Goal: Task Accomplishment & Management: Use online tool/utility

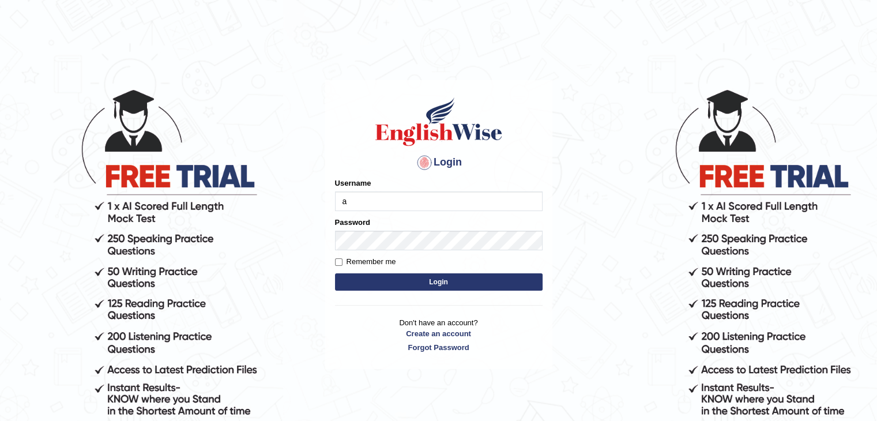
type input "ajnconcept"
click at [417, 282] on button "Login" at bounding box center [439, 281] width 208 height 17
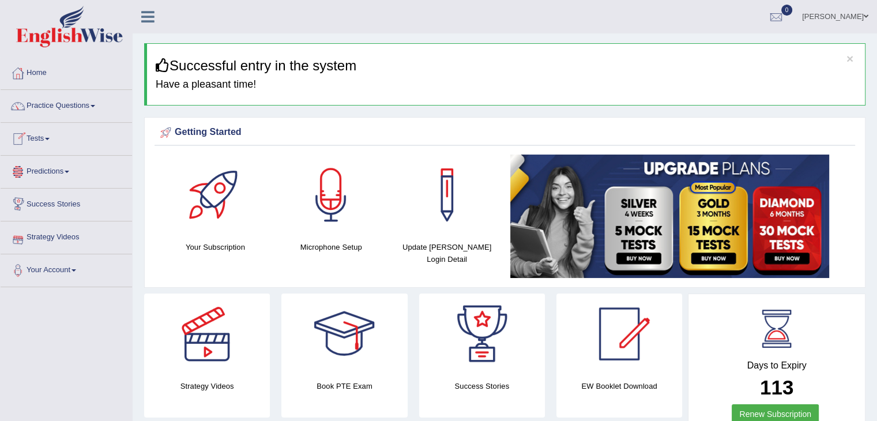
click at [50, 138] on span at bounding box center [47, 139] width 5 height 2
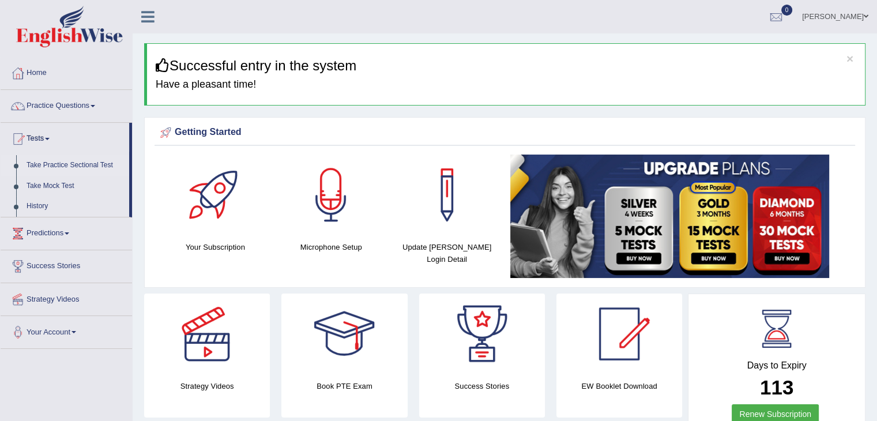
click at [75, 165] on link "Take Practice Sectional Test" at bounding box center [75, 165] width 108 height 21
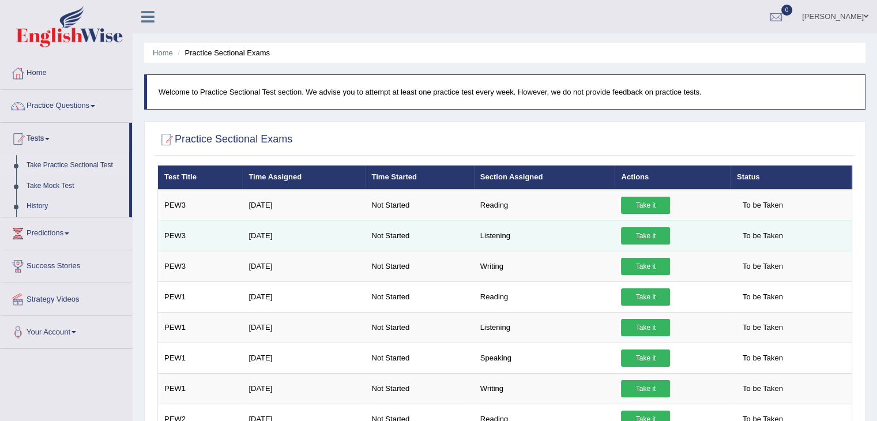
click at [643, 234] on link "Take it" at bounding box center [645, 235] width 49 height 17
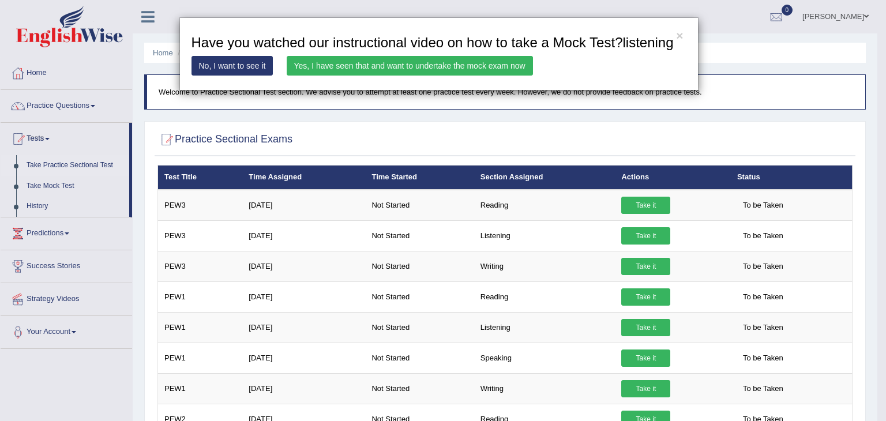
click at [354, 70] on link "Yes, I have seen that and want to undertake the mock exam now" at bounding box center [410, 66] width 246 height 20
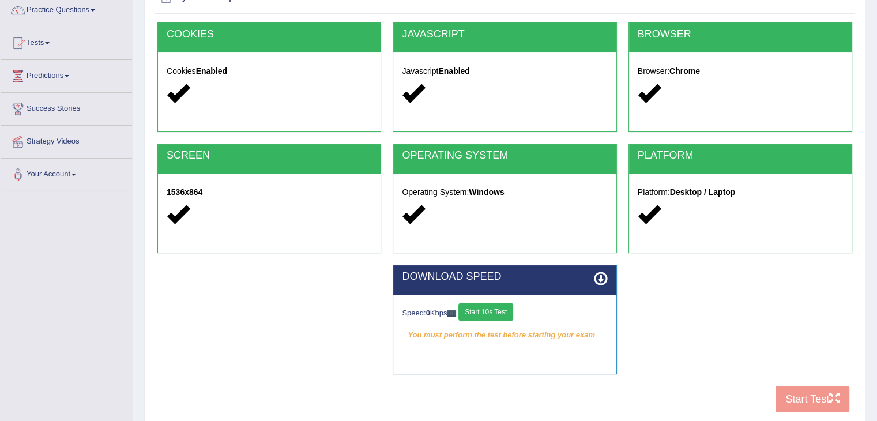
scroll to position [115, 0]
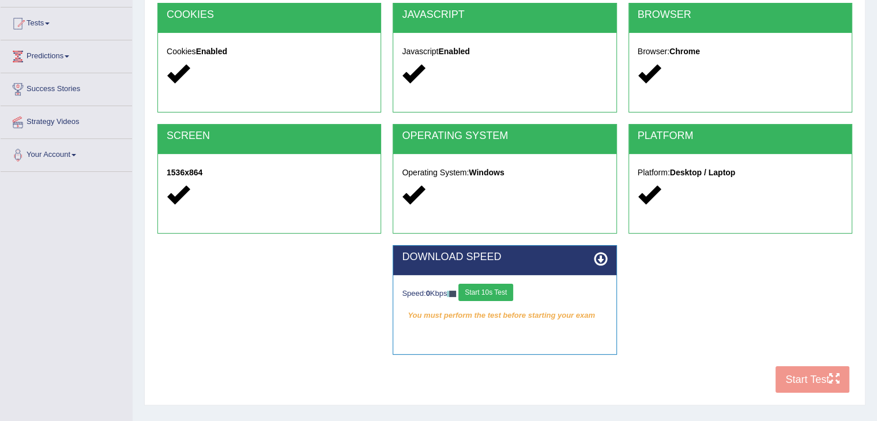
click at [492, 292] on button "Start 10s Test" at bounding box center [485, 292] width 55 height 17
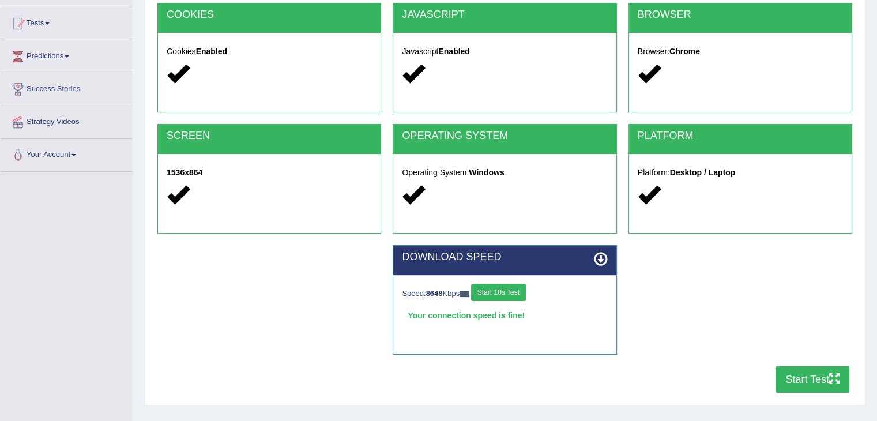
click at [820, 374] on button "Start Test" at bounding box center [812, 379] width 74 height 27
